Goal: Obtain resource: Download file/media

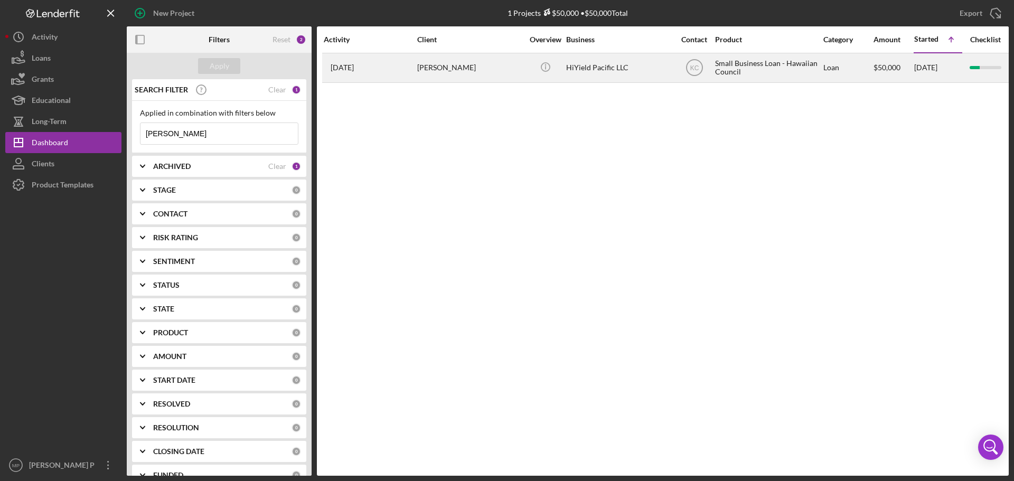
click at [595, 68] on div "HiYield Pacific LLC" at bounding box center [619, 68] width 106 height 28
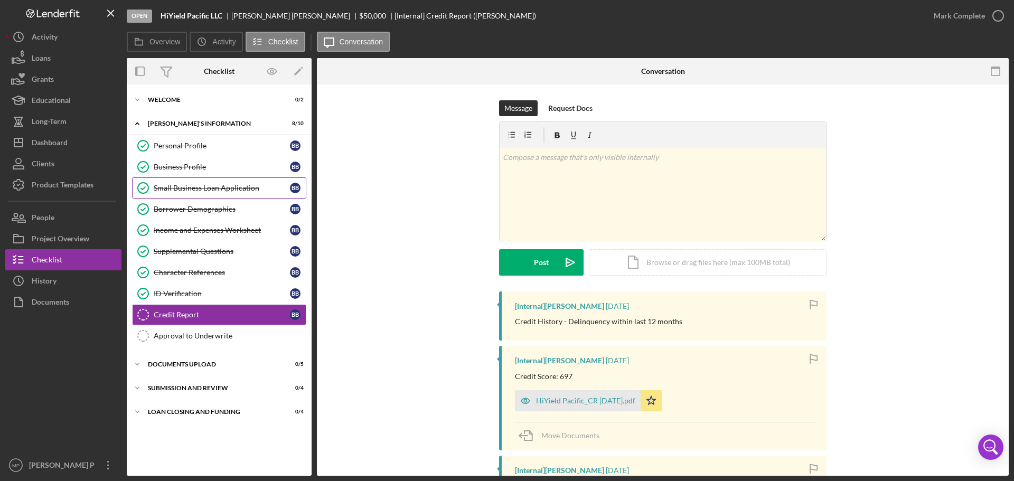
click at [201, 188] on div "Small Business Loan Application" at bounding box center [222, 188] width 136 height 8
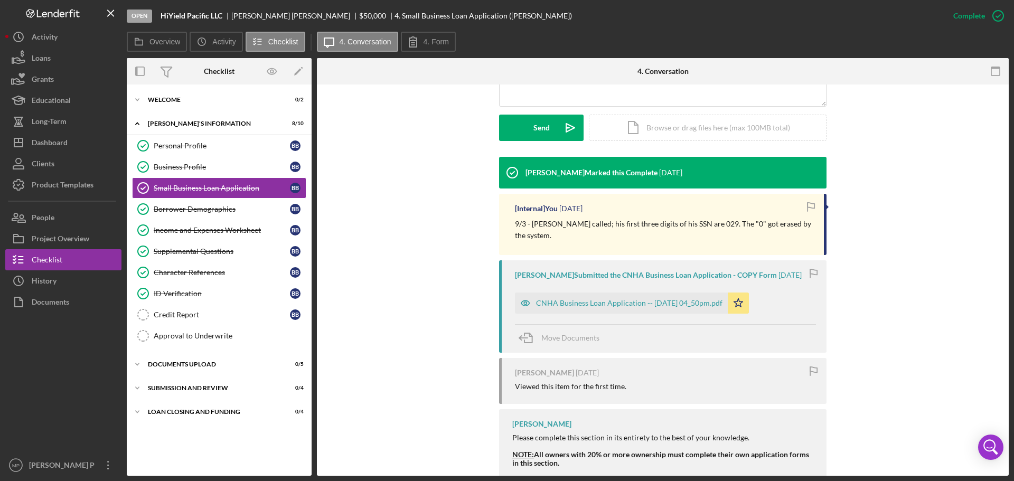
scroll to position [317, 0]
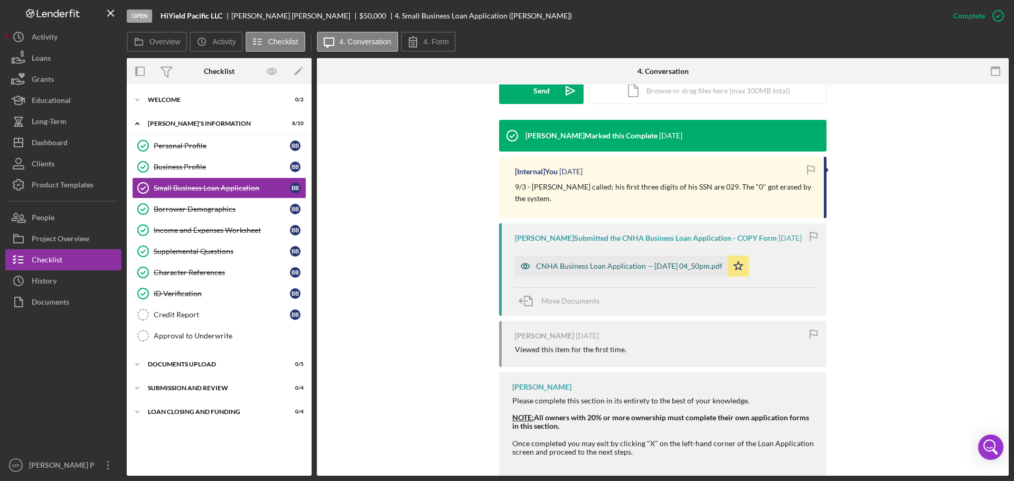
click at [649, 265] on div "CNHA Business Loan Application -- [DATE] 04_50pm.pdf" at bounding box center [629, 266] width 186 height 8
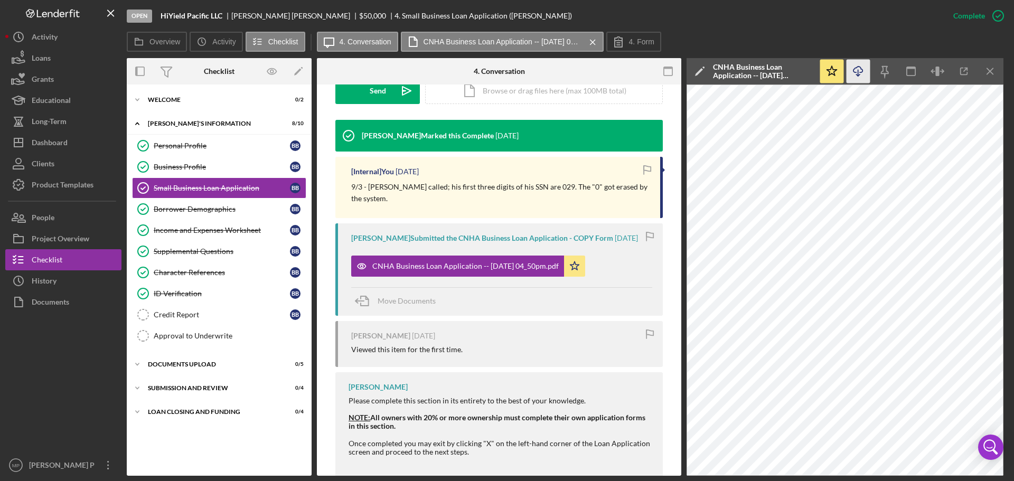
click at [859, 72] on icon "Icon/Download" at bounding box center [859, 72] width 24 height 24
click at [821, 29] on div "Open HiYield Pacific LLC [PERSON_NAME] $50,000 $50,000 4. Small Business Loan A…" at bounding box center [535, 16] width 816 height 32
